Goal: Transaction & Acquisition: Purchase product/service

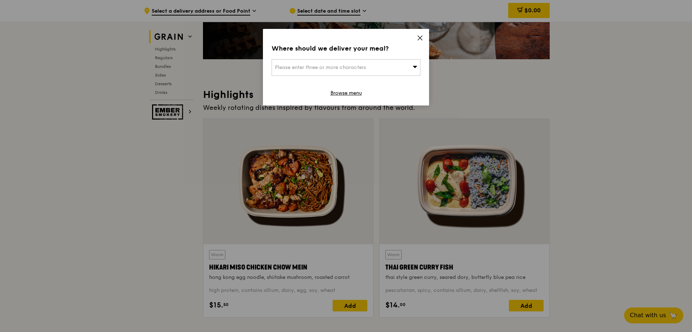
click at [420, 38] on icon at bounding box center [420, 38] width 4 height 4
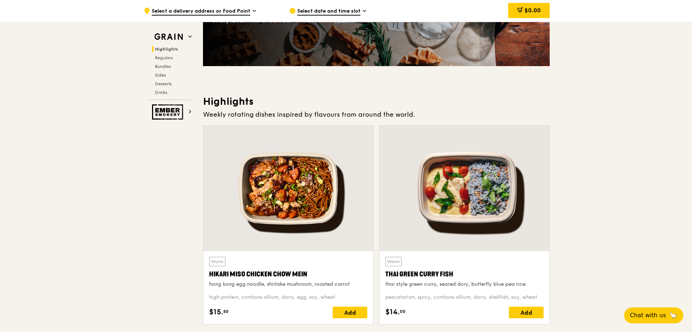
scroll to position [144, 0]
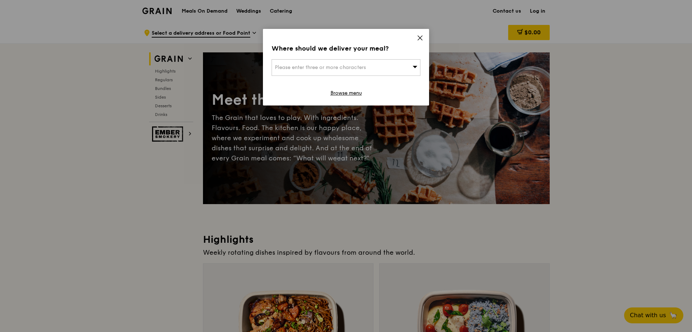
click at [421, 35] on icon at bounding box center [420, 38] width 6 height 6
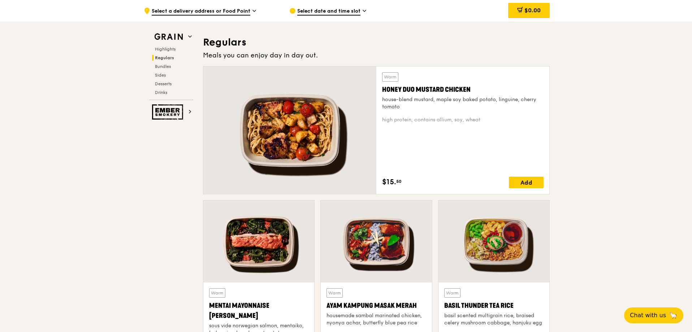
scroll to position [361, 0]
